Goal: Task Accomplishment & Management: Complete application form

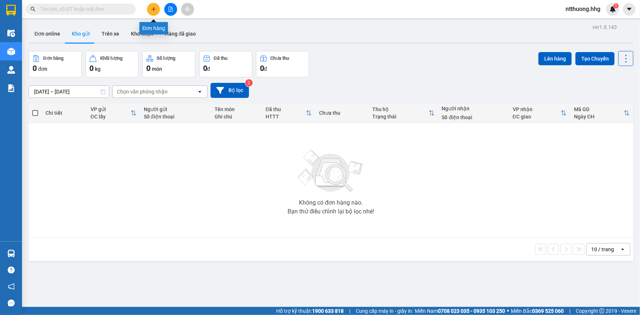
click at [156, 11] on button at bounding box center [153, 9] width 13 height 13
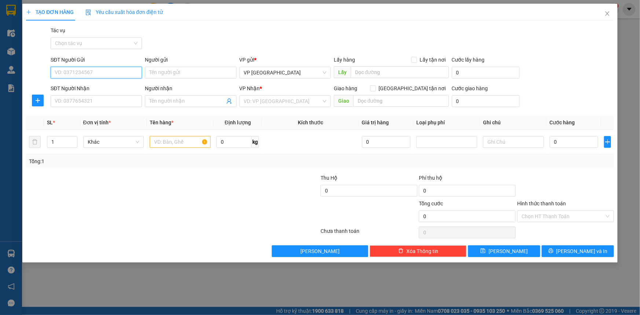
click at [137, 72] on input "SĐT Người Gửi" at bounding box center [96, 73] width 91 height 12
type input "0965585577"
click at [74, 88] on div "0965585577 - chị hồng thắm" at bounding box center [96, 87] width 83 height 8
type input "chị hồng thắm"
type input "0965585577"
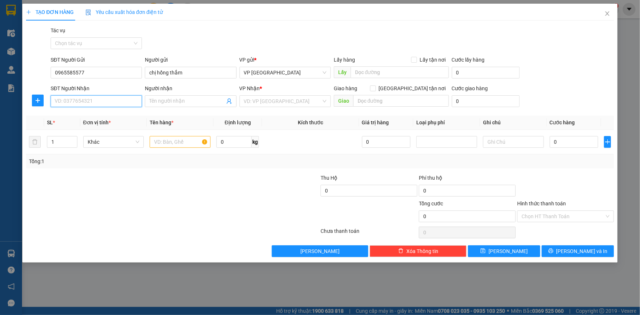
click at [73, 97] on input "SĐT Người Nhận" at bounding box center [96, 101] width 91 height 12
click at [68, 115] on div "0965585577 - chị hồng thắm" at bounding box center [96, 116] width 83 height 8
type input "0965585577"
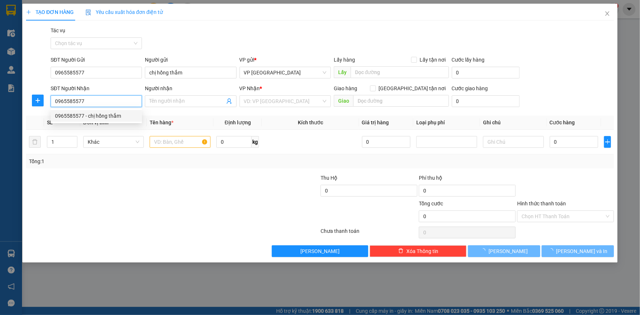
type input "chị hồng thắm"
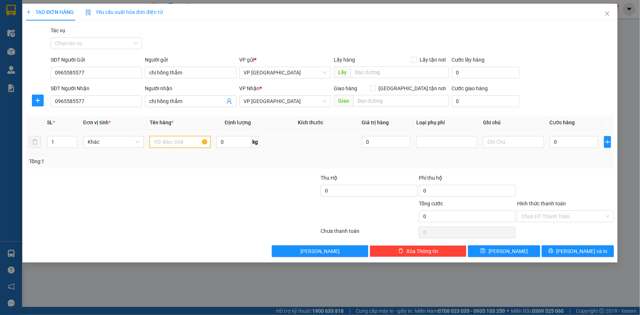
click at [168, 142] on input "text" at bounding box center [180, 142] width 61 height 12
type input "xốp + ct"
type input "2"
click at [73, 138] on span "up" at bounding box center [73, 140] width 4 height 4
type input "9"
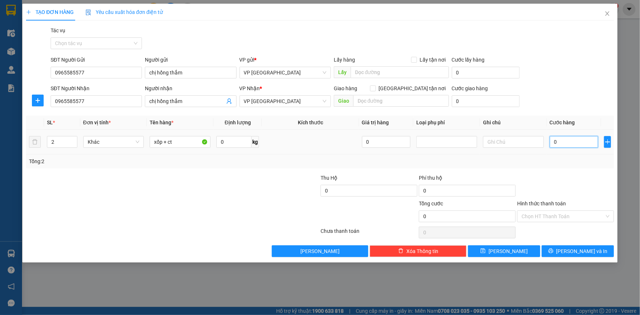
type input "9"
type input "90"
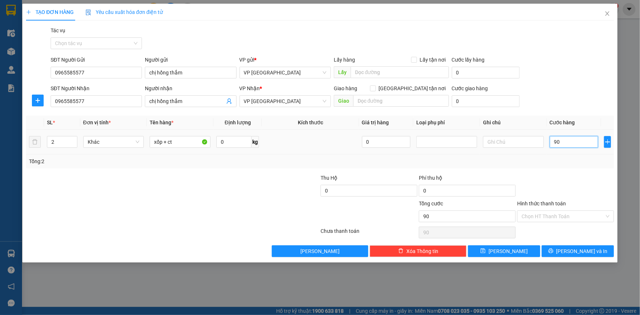
type input "900"
type input "9.000"
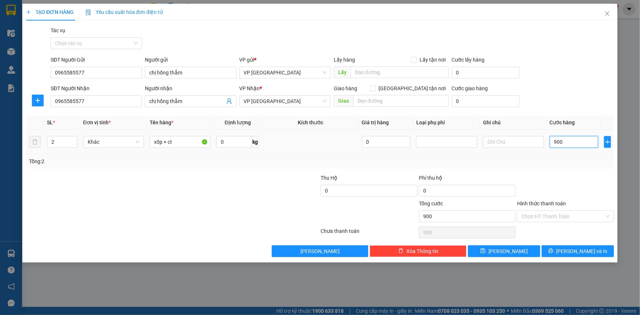
type input "9.000"
type input "90.000"
type input "9.000"
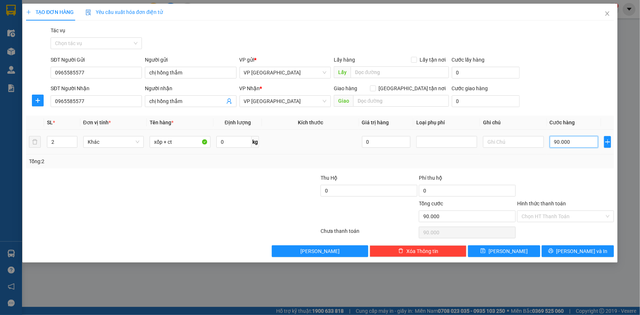
type input "9.000"
type input "90"
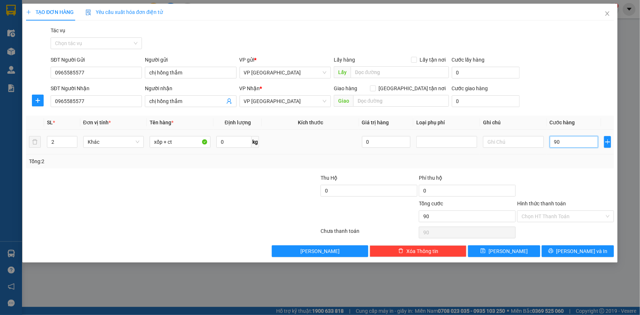
type input "9"
type input "0"
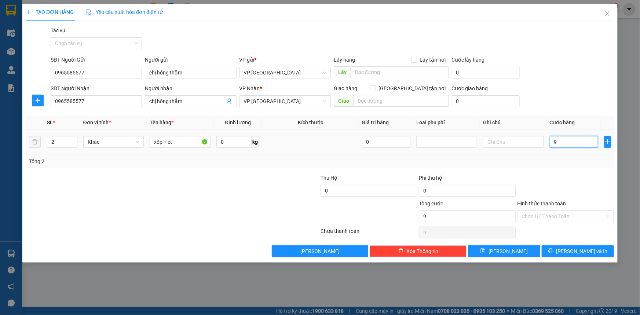
type input "0"
type input "08"
type input "8"
type input "080"
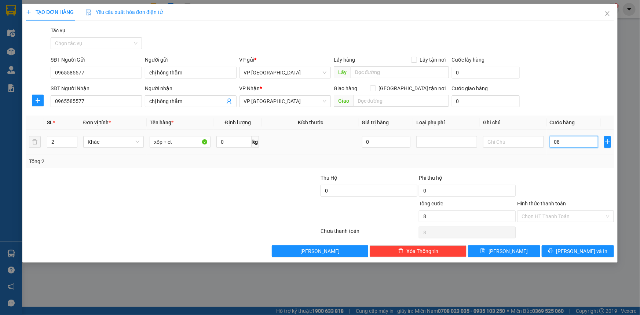
type input "80"
type input "0.800"
type input "800"
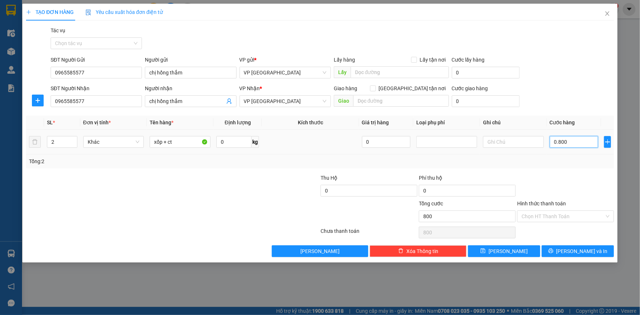
type input "08.000"
type input "8.000"
type input "080.000"
type input "80.000"
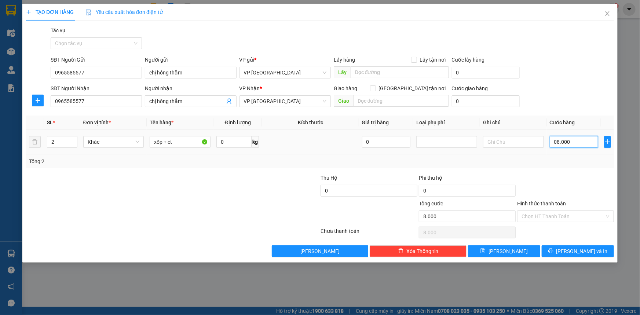
type input "80.000"
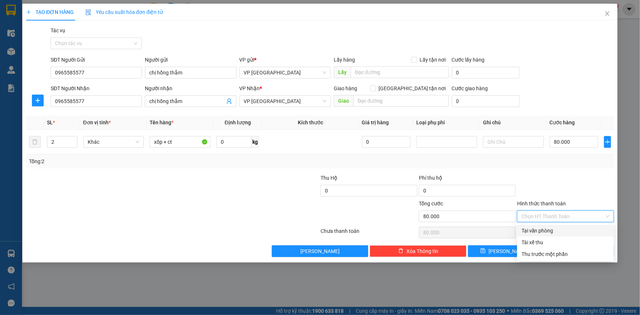
click at [554, 216] on input "Hình thức thanh toán" at bounding box center [563, 216] width 83 height 11
click at [551, 228] on div "Tại văn phòng" at bounding box center [566, 231] width 88 height 8
type input "0"
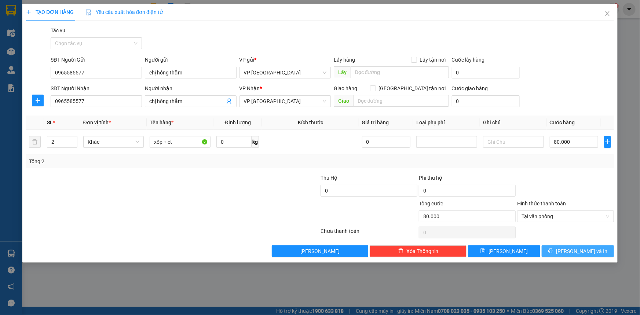
click at [602, 251] on button "[PERSON_NAME] và In" at bounding box center [578, 251] width 72 height 12
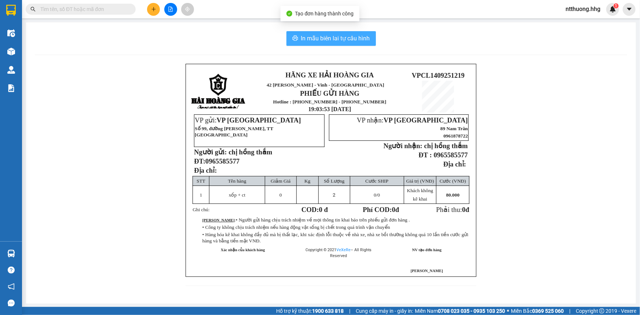
click at [364, 39] on span "In mẫu biên lai tự cấu hình" at bounding box center [335, 38] width 69 height 9
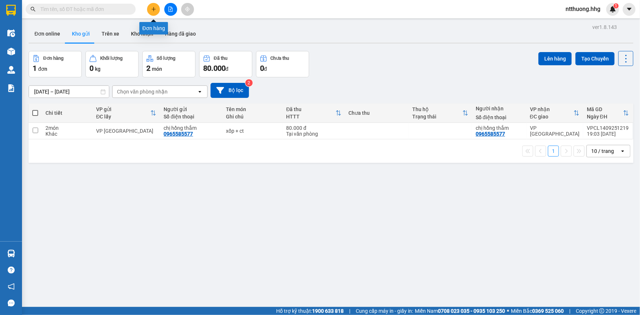
click at [156, 8] on icon "plus" at bounding box center [153, 9] width 5 height 5
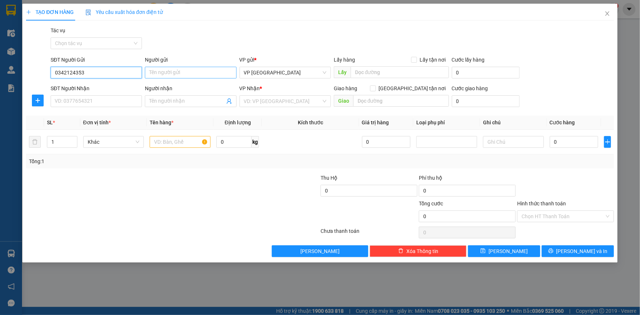
type input "0342124353"
click at [202, 72] on input "Người gửi" at bounding box center [190, 73] width 91 height 12
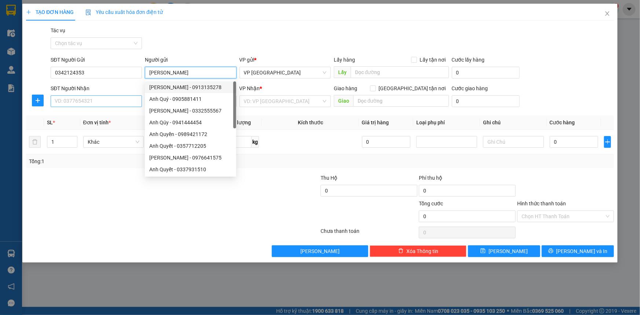
type input "[PERSON_NAME]"
click at [106, 103] on input "SĐT Người Nhận" at bounding box center [96, 101] width 91 height 12
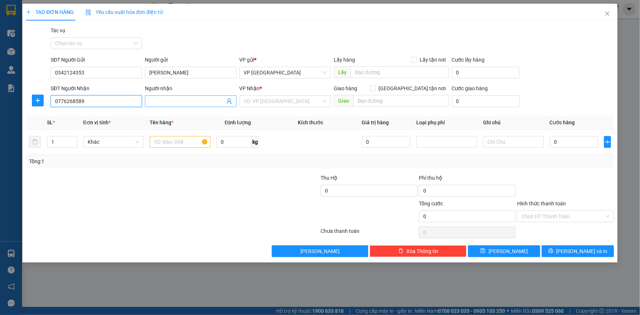
type input "0776268589"
click at [173, 103] on input "Người nhận" at bounding box center [186, 101] width 75 height 8
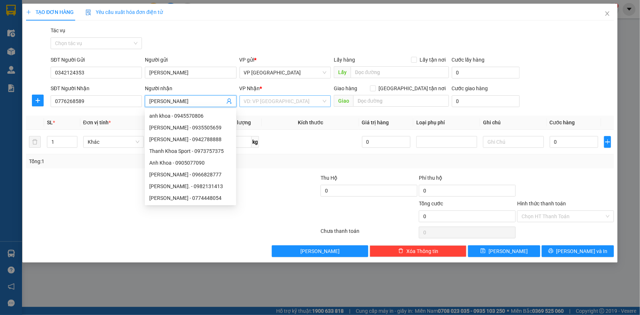
type input "[PERSON_NAME]"
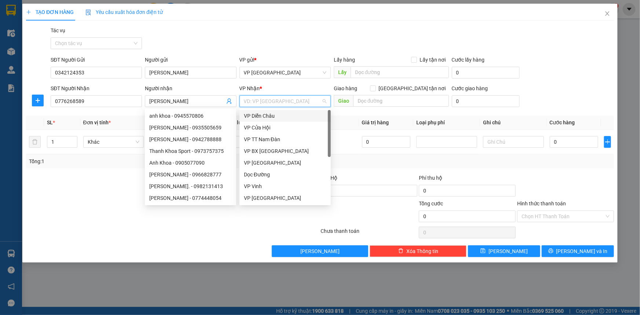
click at [270, 104] on input "search" at bounding box center [282, 101] width 77 height 11
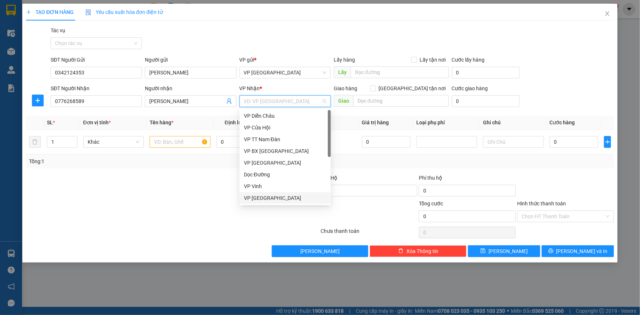
click at [262, 198] on div "VP [GEOGRAPHIC_DATA]" at bounding box center [285, 198] width 83 height 8
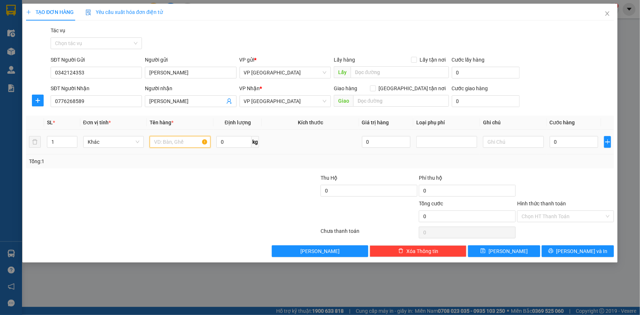
click at [186, 146] on input "text" at bounding box center [180, 142] width 61 height 12
type input "bì gạo"
click at [573, 138] on input "0" at bounding box center [574, 142] width 49 height 12
type input "5"
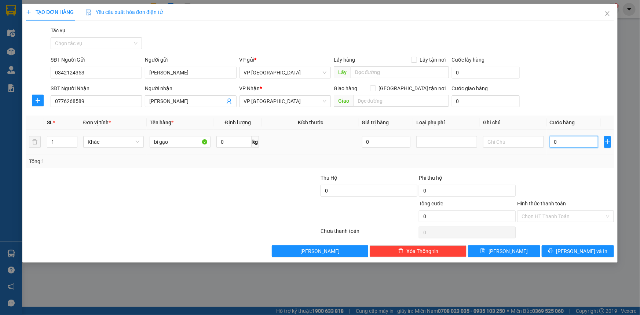
type input "5"
type input "50"
type input "500"
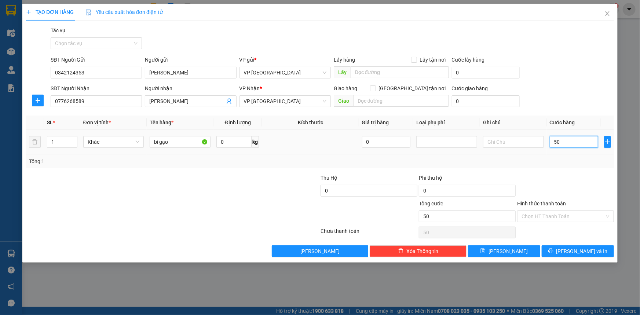
type input "500"
type input "5.000"
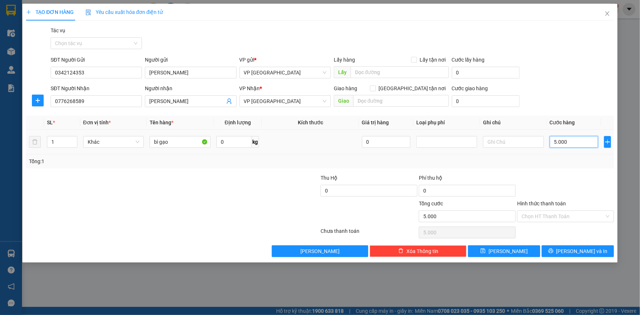
type input "50.000"
click at [569, 250] on button "[PERSON_NAME] và In" at bounding box center [578, 251] width 72 height 12
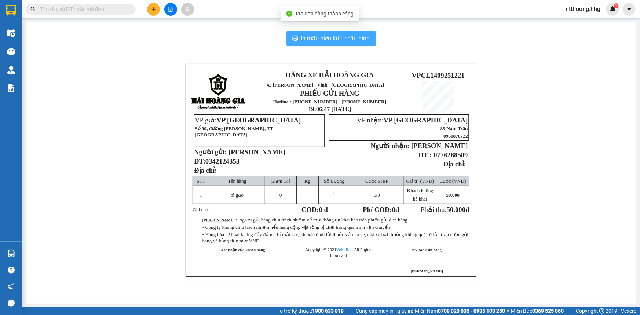
click at [316, 34] on span "In mẫu biên lai tự cấu hình" at bounding box center [335, 38] width 69 height 9
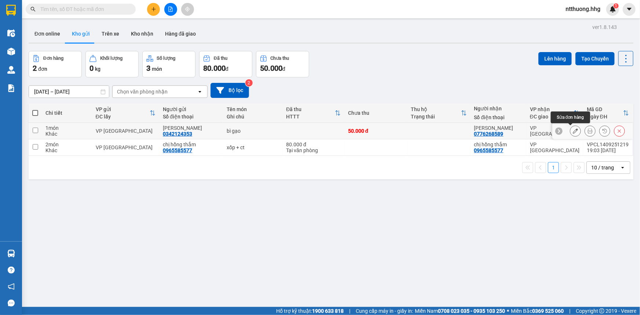
click at [573, 131] on icon at bounding box center [575, 130] width 5 height 5
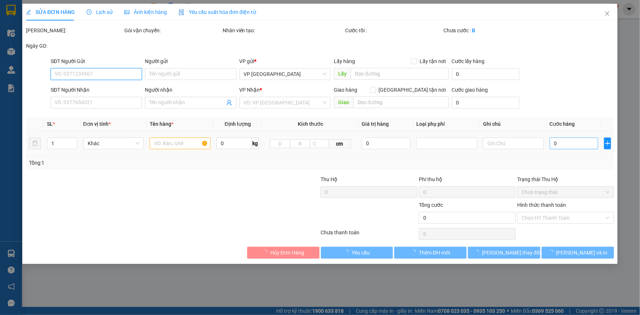
type input "0342124353"
type input "[PERSON_NAME]"
type input "0776268589"
type input "[PERSON_NAME]"
type input "50.000"
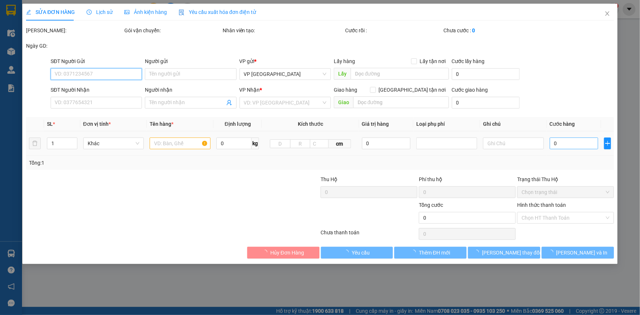
type input "50.000"
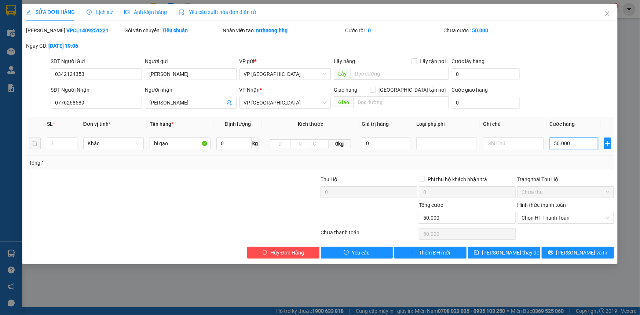
click at [583, 141] on input "50.000" at bounding box center [574, 144] width 49 height 12
type input "0"
type input "6"
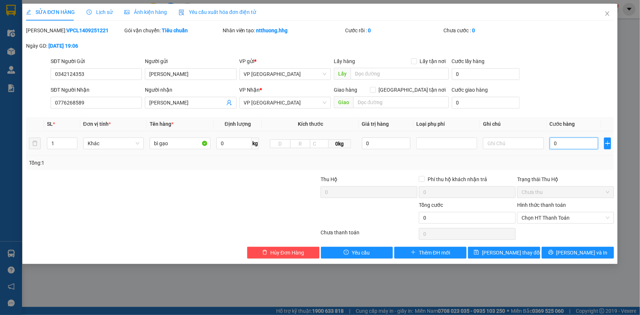
type input "6"
type input "06"
type input "60"
type input "060"
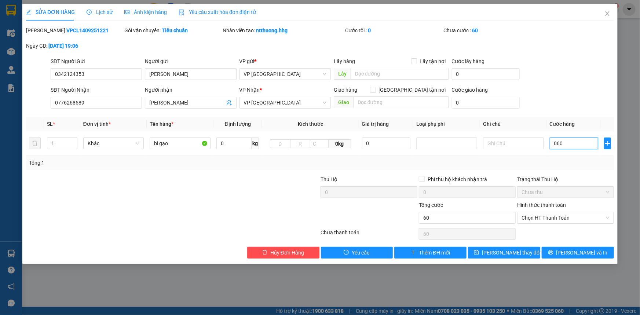
type input "600"
type input "0.600"
type input "6.000"
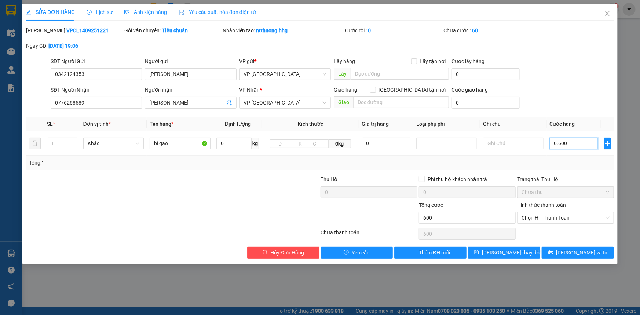
type input "06.000"
type input "60.000"
click at [595, 251] on button "[PERSON_NAME] và In" at bounding box center [578, 253] width 72 height 12
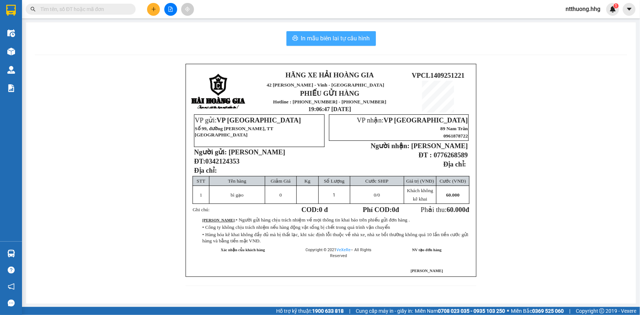
click at [342, 40] on span "In mẫu biên lai tự cấu hình" at bounding box center [335, 38] width 69 height 9
